Goal: Task Accomplishment & Management: Manage account settings

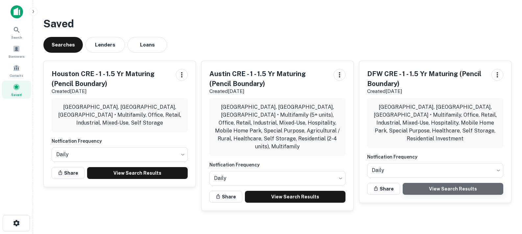
click at [455, 183] on link "View Search Results" at bounding box center [453, 189] width 101 height 12
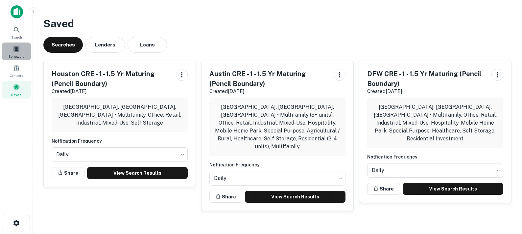
click at [18, 51] on span at bounding box center [16, 48] width 7 height 7
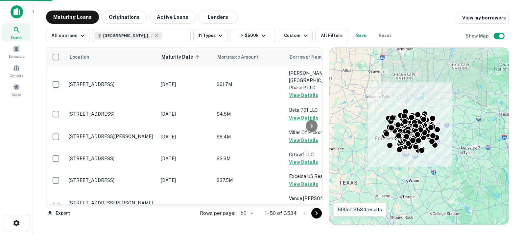
click at [249, 211] on body "Search Borrowers Contacts Saved Maturing Loans Originations Active Loans Lender…" at bounding box center [261, 117] width 522 height 234
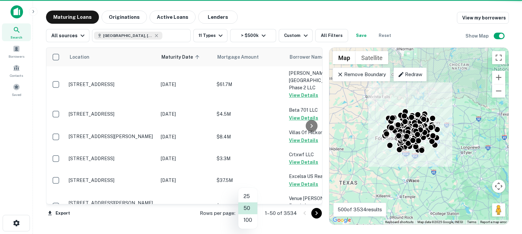
click at [251, 221] on li "100" at bounding box center [248, 220] width 19 height 12
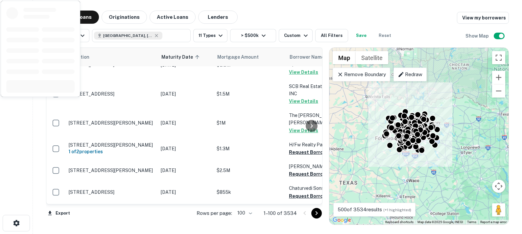
scroll to position [1007, 0]
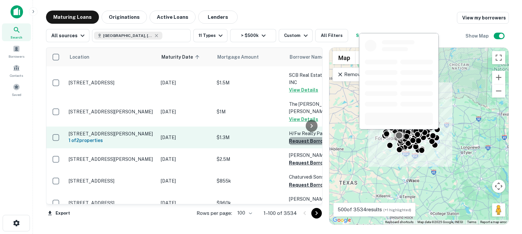
click at [299, 137] on button "Request Borrower Info" at bounding box center [315, 141] width 53 height 8
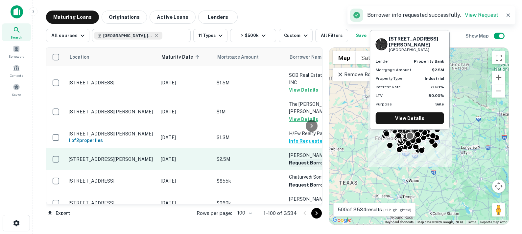
click at [299, 159] on button "Request Borrower Info" at bounding box center [315, 163] width 53 height 8
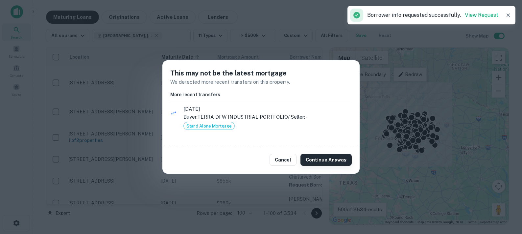
click at [312, 159] on button "Continue Anyway" at bounding box center [326, 160] width 51 height 12
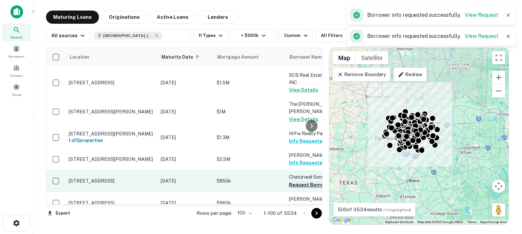
click at [300, 181] on button "Request Borrower Info" at bounding box center [315, 185] width 53 height 8
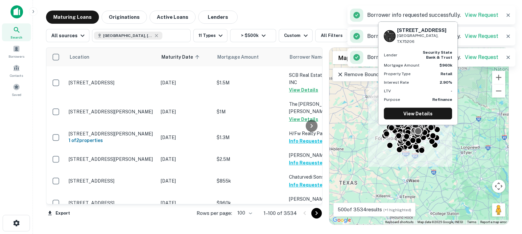
drag, startPoint x: 296, startPoint y: 168, endPoint x: 298, endPoint y: 183, distance: 15.2
click at [296, 202] on button "Request Borrower Info" at bounding box center [315, 206] width 53 height 8
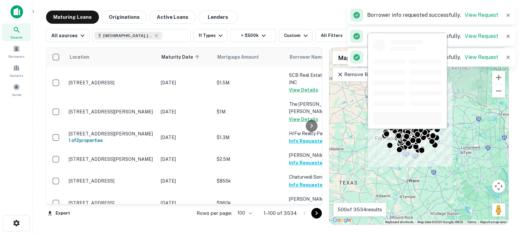
click at [299, 224] on button "Request Borrower Info" at bounding box center [315, 228] width 53 height 8
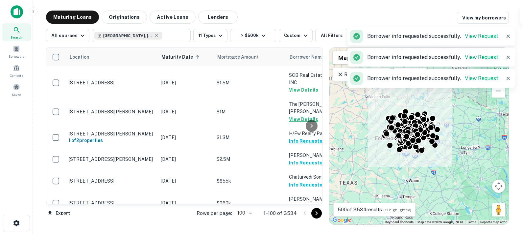
scroll to position [1085, 0]
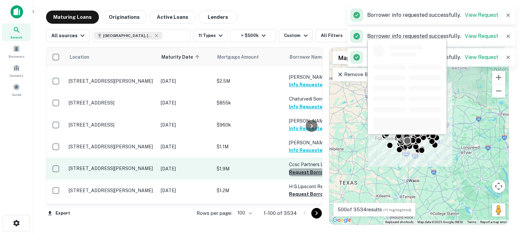
click at [297, 168] on button "Request Borrower Info" at bounding box center [315, 172] width 53 height 8
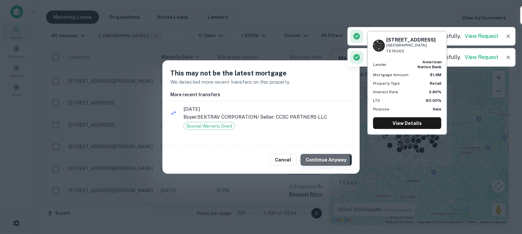
click at [321, 160] on button "Continue Anyway" at bounding box center [326, 160] width 51 height 12
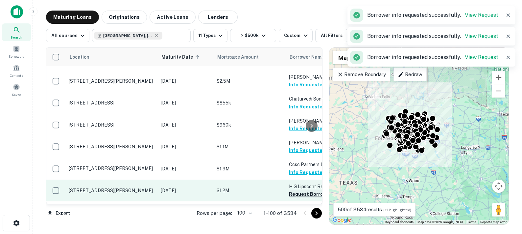
click at [300, 190] on button "Request Borrower Info" at bounding box center [315, 194] width 53 height 8
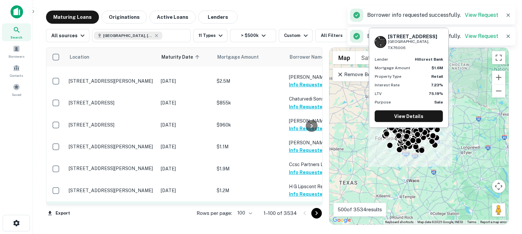
click at [299, 212] on button "Request Borrower Info" at bounding box center [315, 216] width 53 height 8
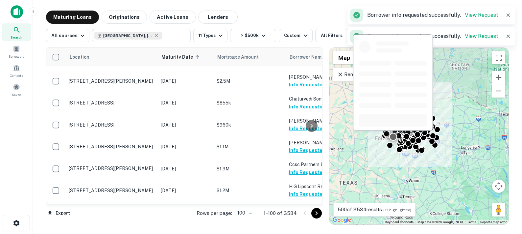
scroll to position [1153, 0]
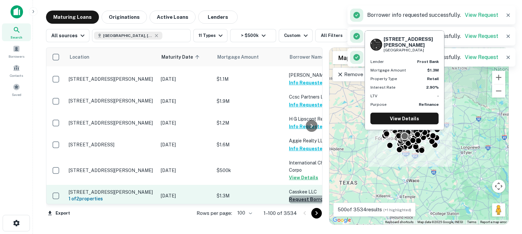
click at [296, 195] on button "Request Borrower Info" at bounding box center [315, 199] width 53 height 8
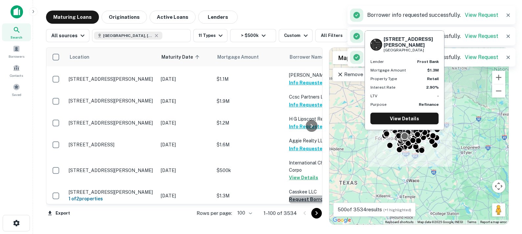
click at [299, 232] on button "Request Borrower Info" at bounding box center [315, 236] width 53 height 8
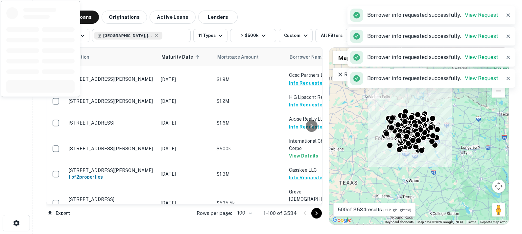
scroll to position [1228, 0]
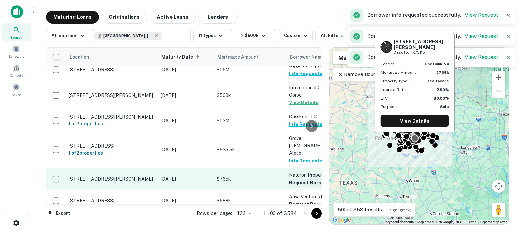
click at [297, 178] on button "Request Borrower Info" at bounding box center [315, 182] width 53 height 8
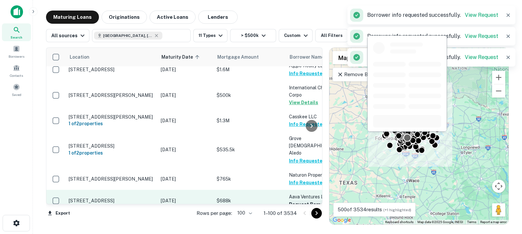
click at [298, 200] on button "Request Borrower Info" at bounding box center [315, 204] width 53 height 8
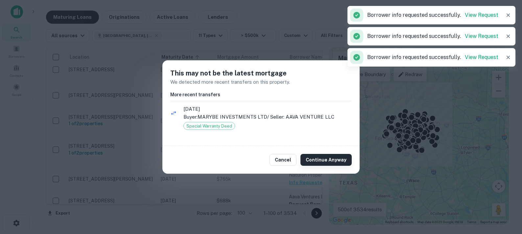
click at [318, 160] on button "Continue Anyway" at bounding box center [326, 160] width 51 height 12
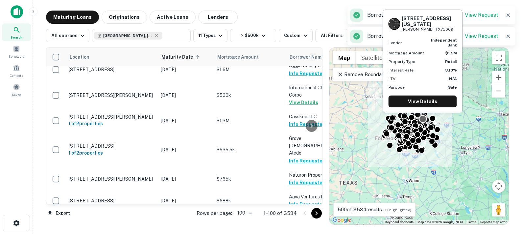
click at [302, 229] on button "Request Borrower Info" at bounding box center [315, 233] width 53 height 8
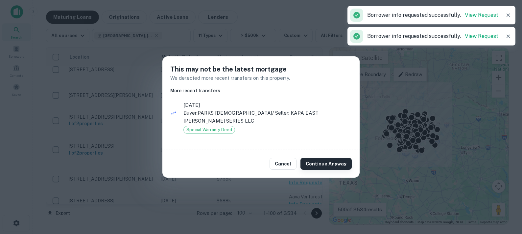
click at [310, 160] on button "Continue Anyway" at bounding box center [326, 164] width 51 height 12
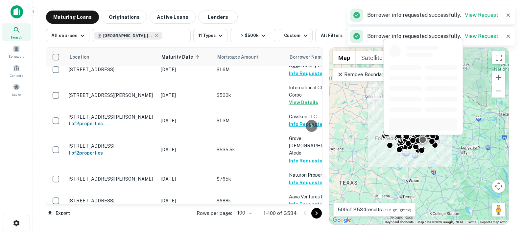
scroll to position [1281, 0]
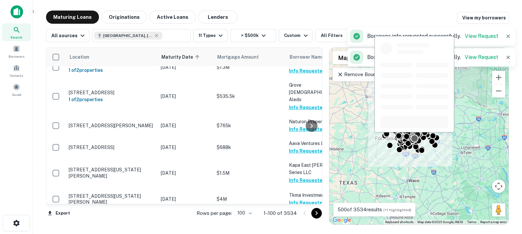
drag, startPoint x: 301, startPoint y: 165, endPoint x: 298, endPoint y: 183, distance: 18.7
click at [301, 221] on button "Request Borrower Info" at bounding box center [315, 225] width 53 height 8
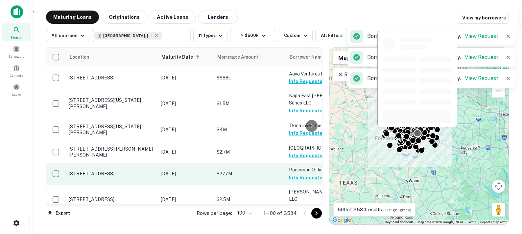
scroll to position [1352, 0]
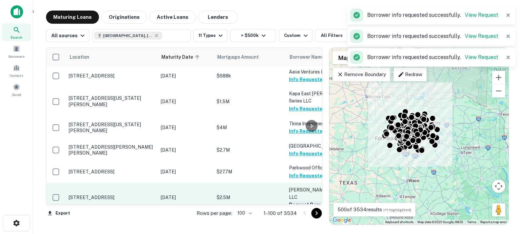
click at [295, 200] on button "Request Borrower Info" at bounding box center [315, 204] width 53 height 8
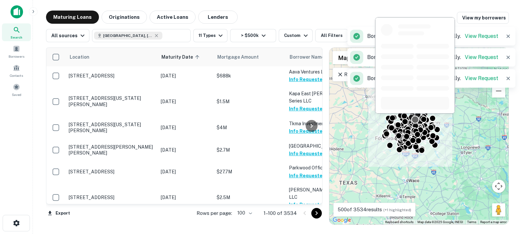
click at [301, 222] on button "Request Borrower Info" at bounding box center [315, 226] width 53 height 8
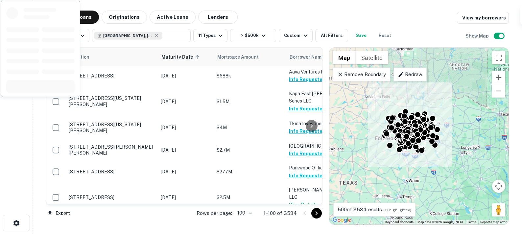
scroll to position [1429, 0]
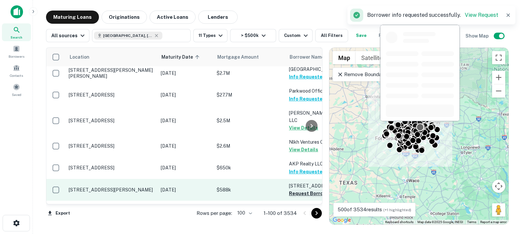
click at [301, 189] on button "Request Borrower Info" at bounding box center [315, 193] width 53 height 8
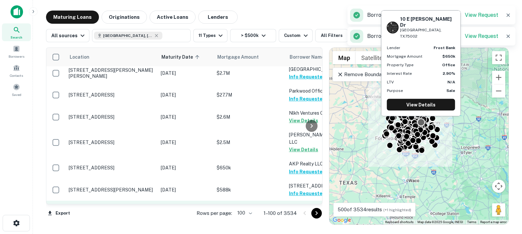
click at [300, 211] on button "Request Borrower Info" at bounding box center [315, 215] width 53 height 8
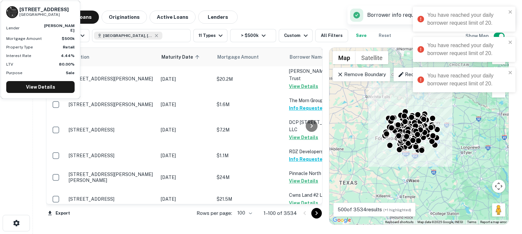
scroll to position [0, 0]
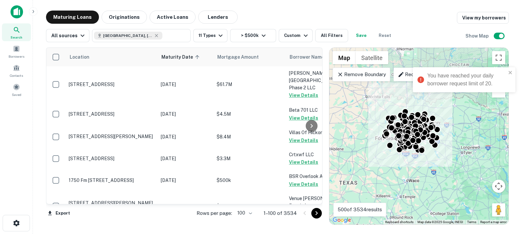
click at [273, 16] on div "Maturing Loans Originations Active Loans Lenders View my borrowers" at bounding box center [277, 17] width 463 height 13
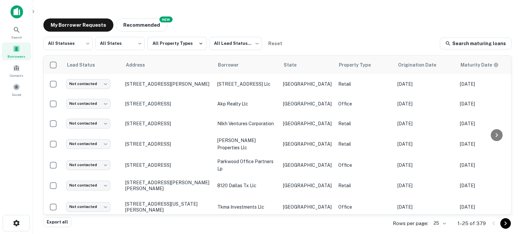
click at [442, 223] on body "Search Borrowers Contacts Saved My Borrower Requests NEW Recommended All Status…" at bounding box center [261, 117] width 522 height 234
click at [440, 196] on li "250" at bounding box center [441, 196] width 22 height 12
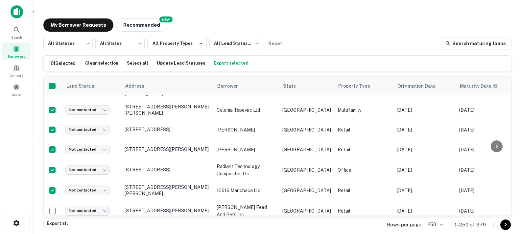
scroll to position [2018, 1]
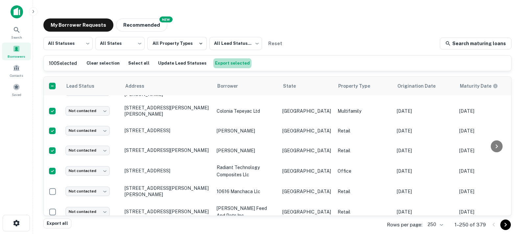
click at [228, 63] on button "Export selected" at bounding box center [233, 63] width 38 height 10
click at [234, 45] on body "Search Borrowers Contacts Saved My Borrower Requests NEW Recommended All Status…" at bounding box center [261, 117] width 522 height 234
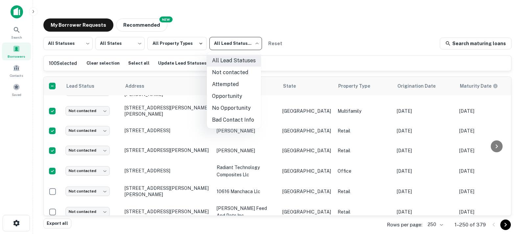
click at [234, 45] on div at bounding box center [261, 117] width 522 height 234
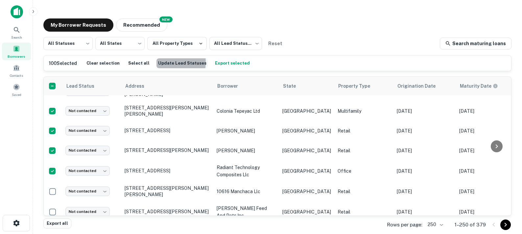
click at [165, 62] on button "Update Lead Statuses" at bounding box center [183, 63] width 52 height 10
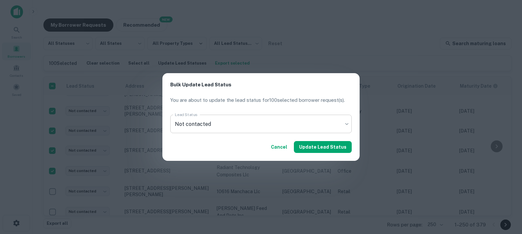
click at [244, 123] on body "Search Borrowers Contacts Saved My Borrower Requests NEW Recommended All Status…" at bounding box center [261, 117] width 522 height 234
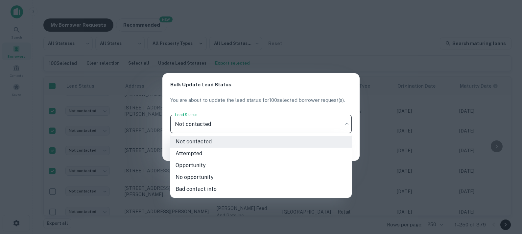
click at [240, 163] on li "Opportunity" at bounding box center [261, 165] width 182 height 12
type input "**********"
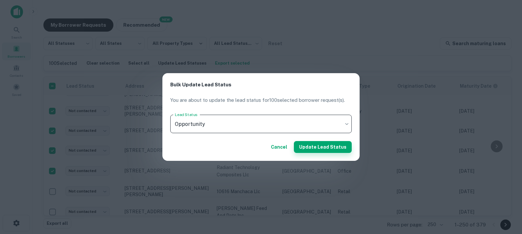
click at [316, 145] on button "Update Lead Status" at bounding box center [323, 147] width 58 height 12
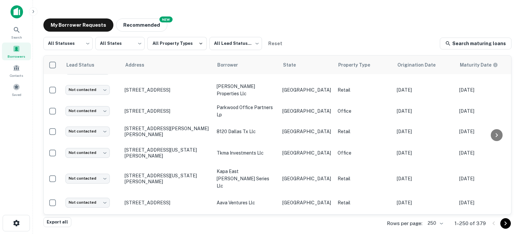
scroll to position [0, 1]
